Goal: Task Accomplishment & Management: Manage account settings

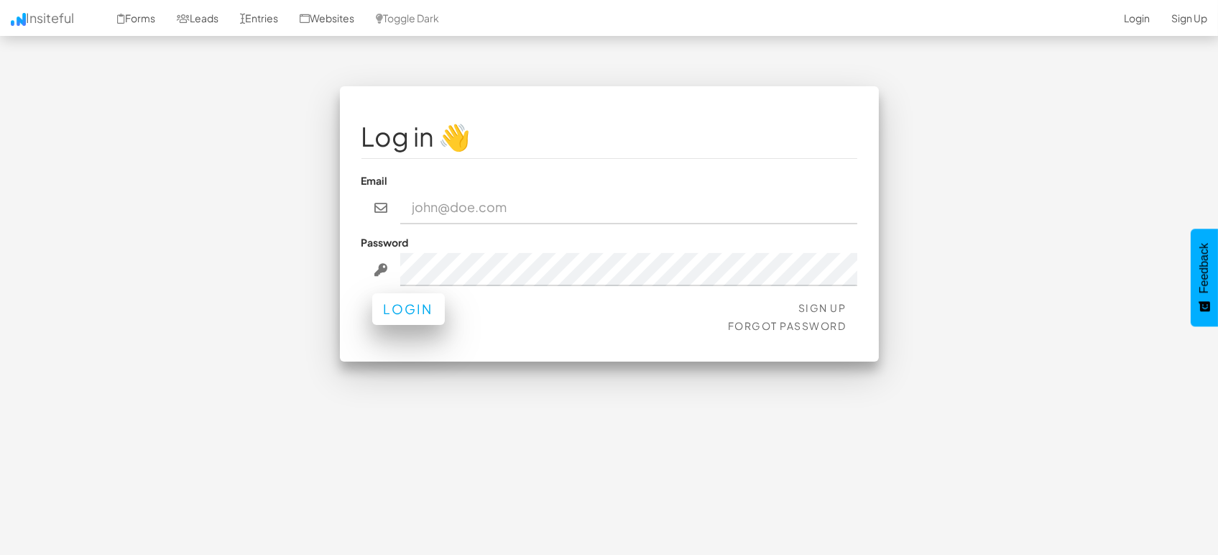
type input "marketing@mapsted.com"
click at [419, 307] on button "Login" at bounding box center [408, 309] width 73 height 32
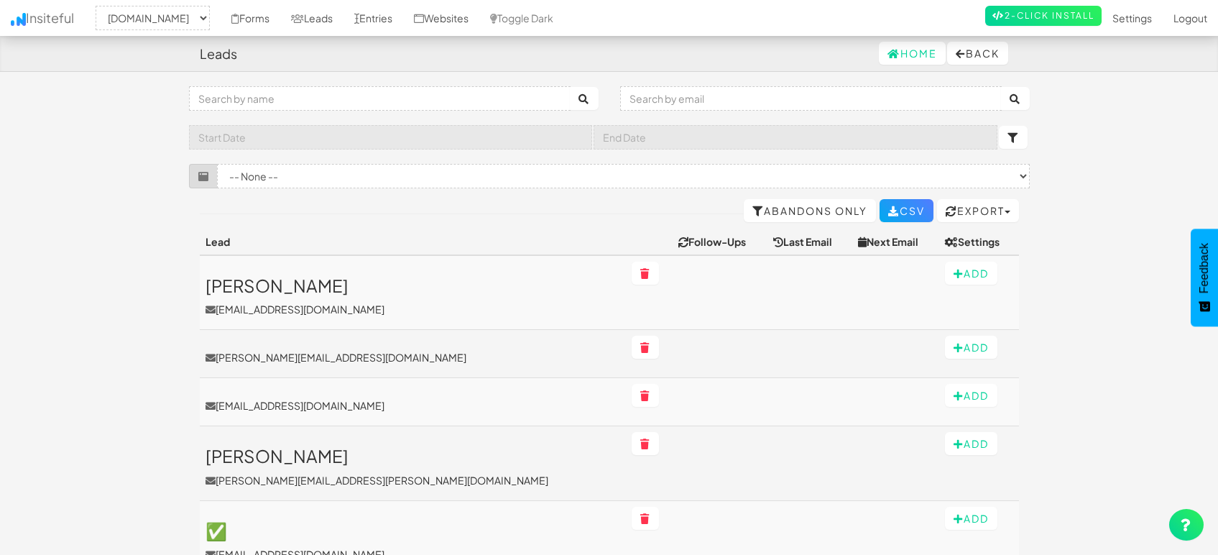
select select "1505"
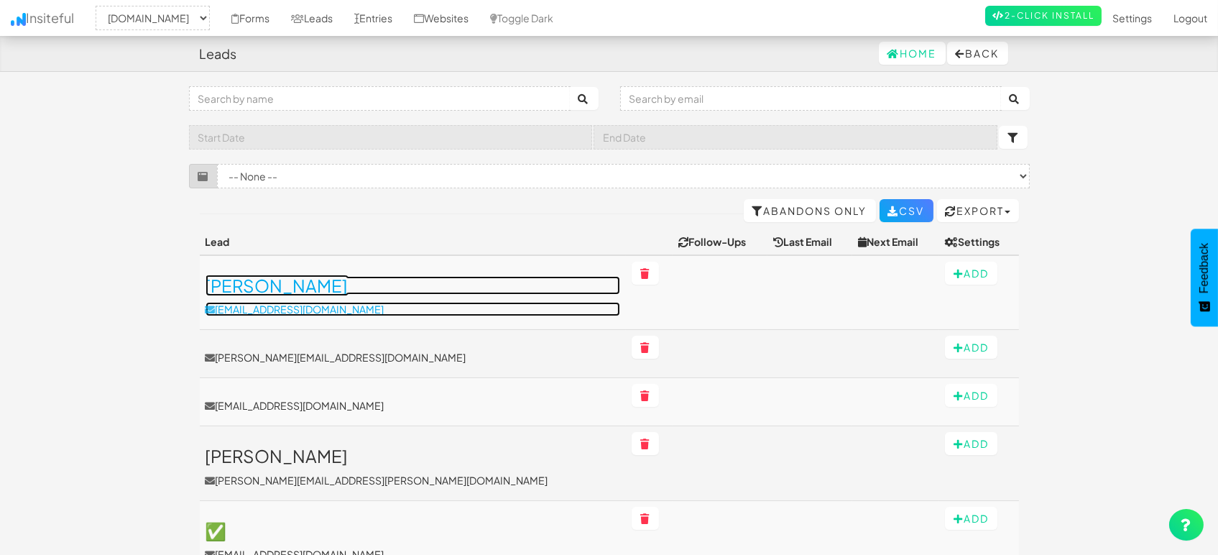
click at [267, 291] on h3 "[PERSON_NAME]" at bounding box center [412, 285] width 415 height 19
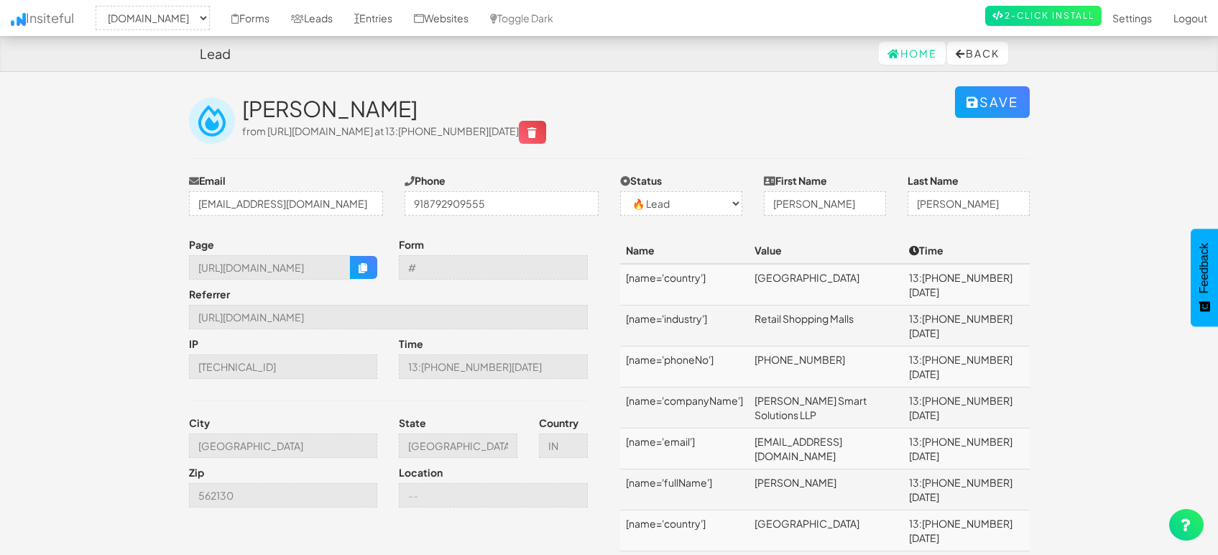
select select "1505"
select select "0"
click at [358, 269] on icon "button" at bounding box center [363, 268] width 10 height 10
